Goal: Navigation & Orientation: Find specific page/section

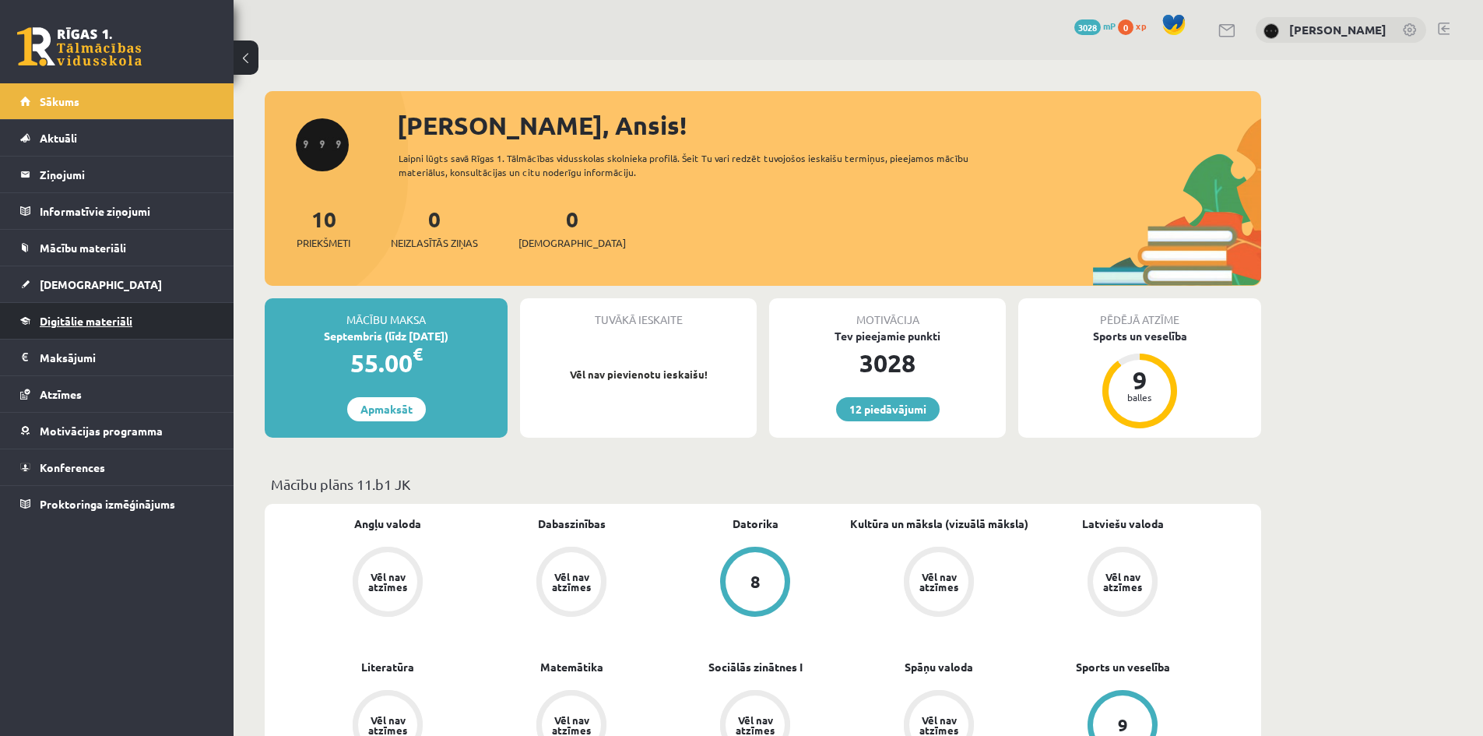
click at [169, 308] on link "Digitālie materiāli" at bounding box center [117, 321] width 194 height 36
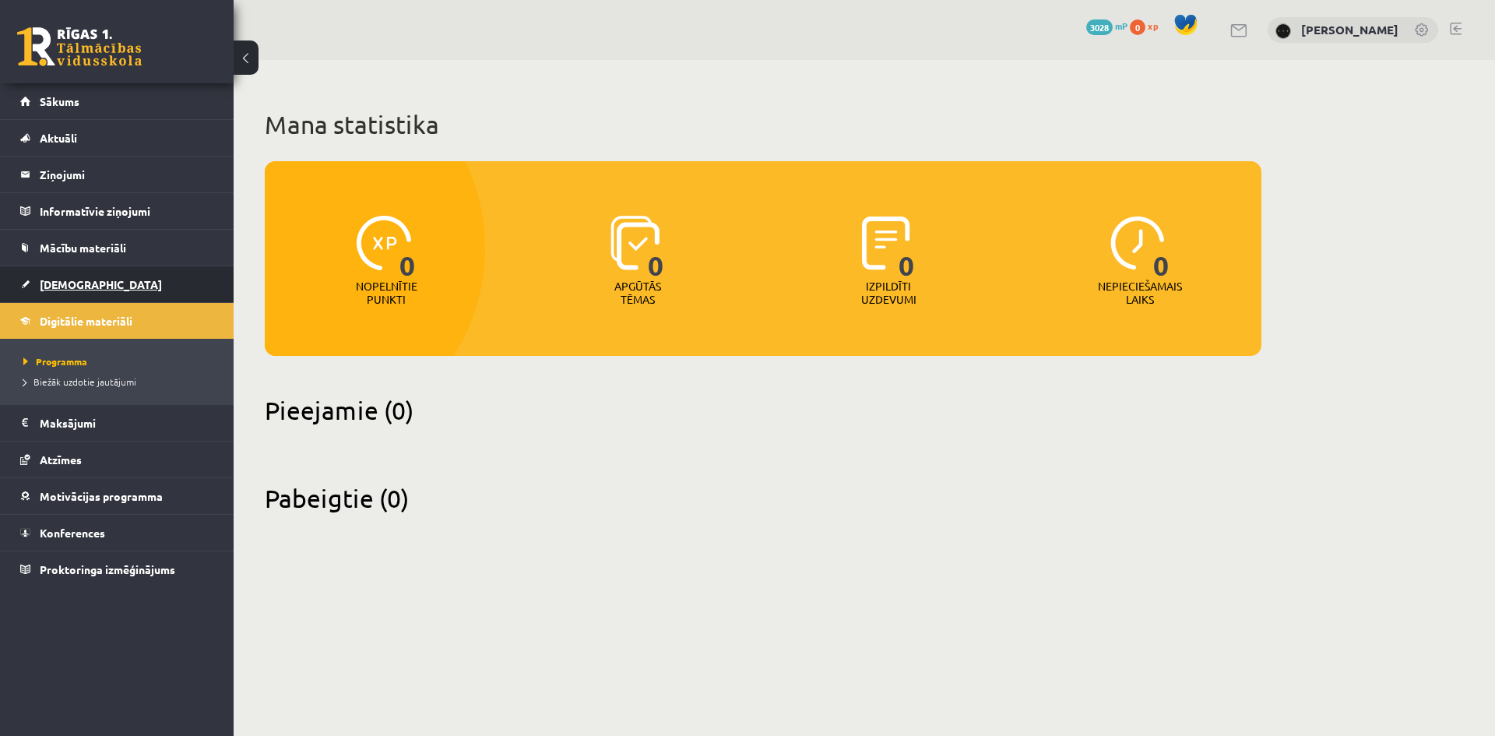
click at [168, 288] on link "[DEMOGRAPHIC_DATA]" at bounding box center [117, 284] width 194 height 36
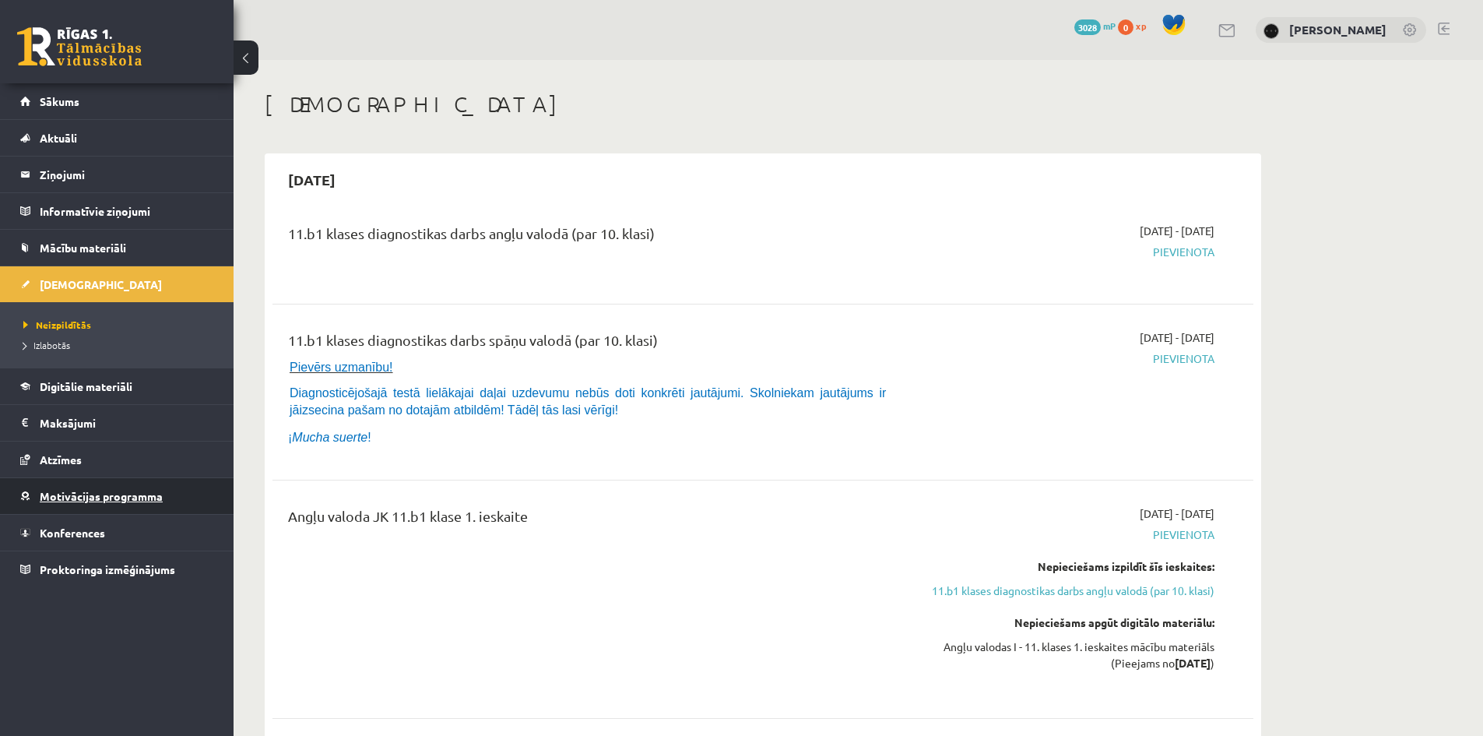
click at [206, 507] on link "Motivācijas programma" at bounding box center [117, 496] width 194 height 36
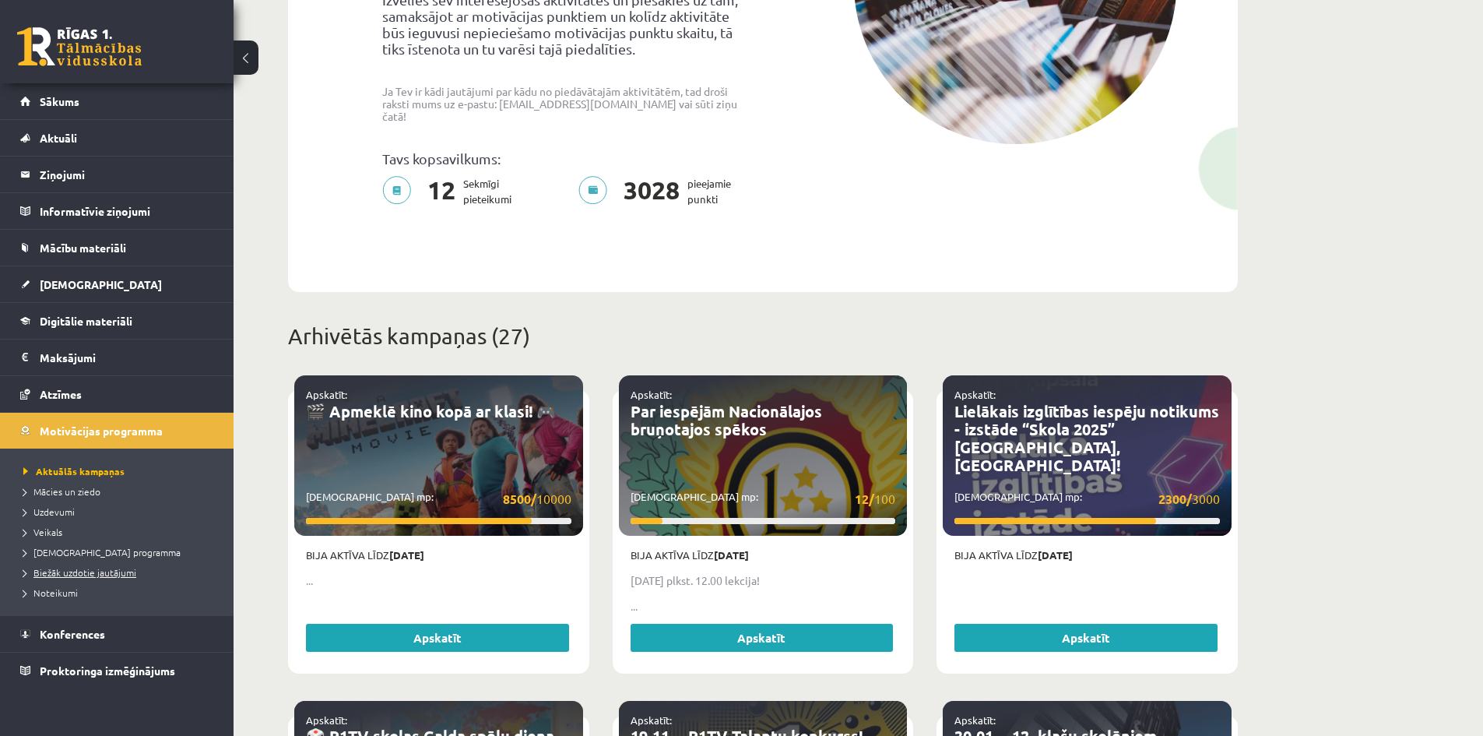
scroll to position [519, 0]
